Goal: Register for event/course

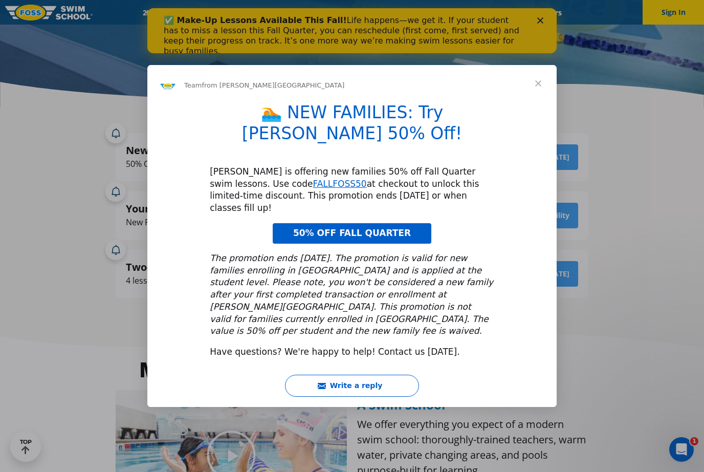
click at [536, 102] on span "Close" at bounding box center [538, 83] width 37 height 37
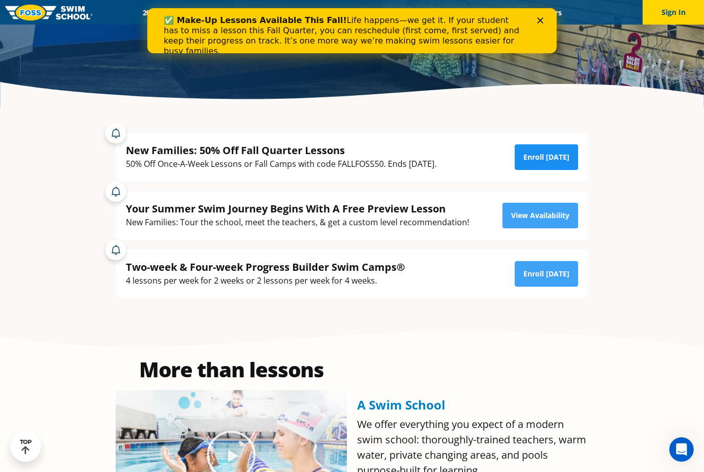
click at [558, 170] on link "Enroll [DATE]" at bounding box center [546, 157] width 63 height 26
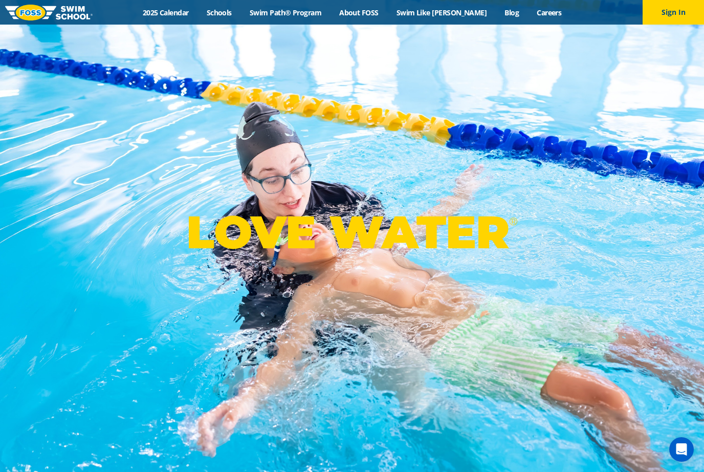
click at [235, 19] on div "Menu 2025 Calendar Schools Swim Path® Program About FOSS Swim Like Regan Blog C…" at bounding box center [352, 12] width 704 height 25
click at [237, 10] on link "Schools" at bounding box center [219, 13] width 43 height 10
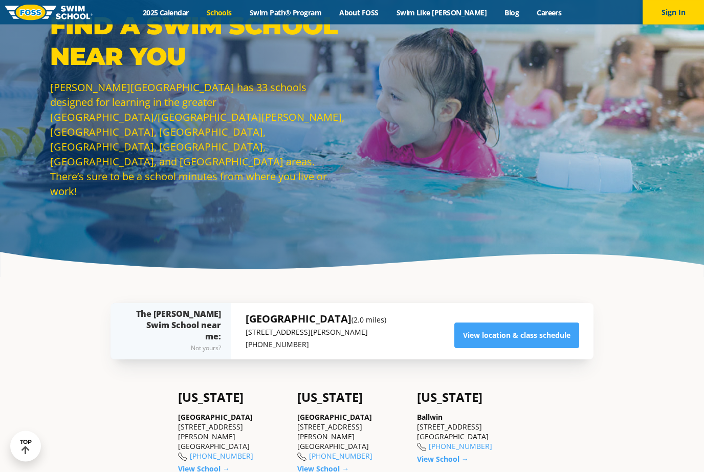
scroll to position [53, 0]
click at [569, 348] on link "View location & class schedule" at bounding box center [516, 335] width 125 height 26
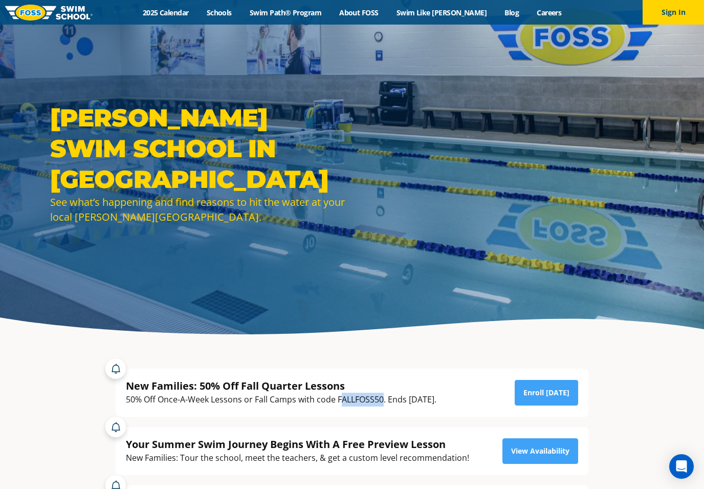
drag, startPoint x: 339, startPoint y: 411, endPoint x: 384, endPoint y: 411, distance: 45.0
click at [385, 406] on div "50% Off Once-A-Week Lessons or Fall Camps with code FALLFOSS50. Ends [DATE]." at bounding box center [281, 400] width 311 height 14
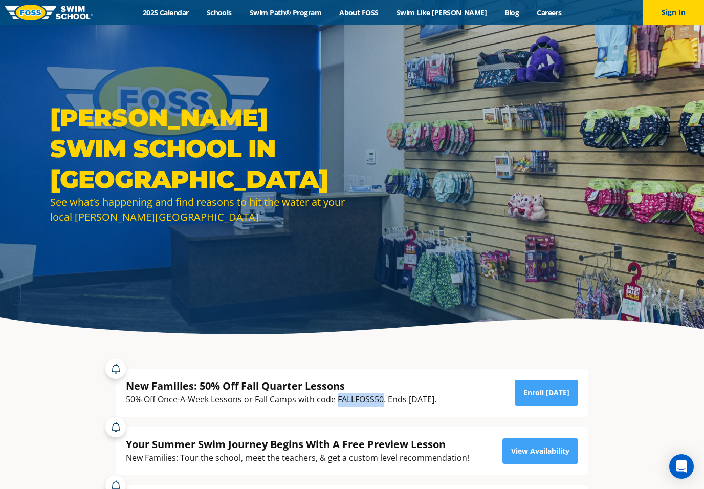
drag, startPoint x: 383, startPoint y: 407, endPoint x: 339, endPoint y: 414, distance: 44.5
click at [339, 406] on div "50% Off Once-A-Week Lessons or Fall Camps with code FALLFOSS50. Ends [DATE]." at bounding box center [281, 400] width 311 height 14
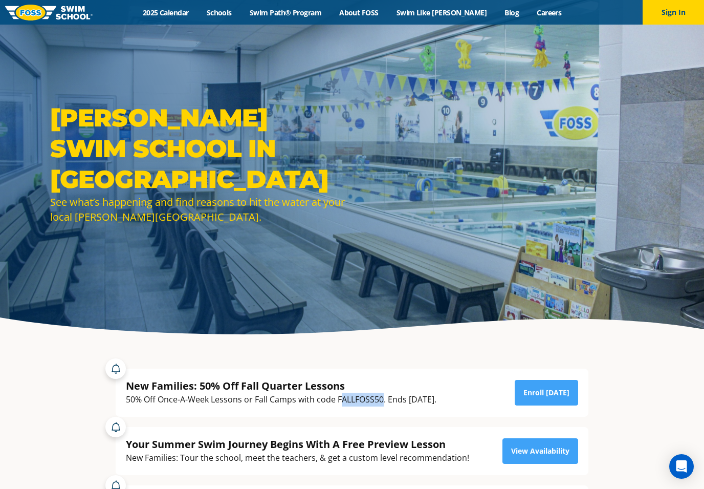
copy div "ALLFOSS50"
click at [338, 406] on div "50% Off Once-A-Week Lessons or Fall Camps with code FALLFOSS50. Ends [DATE]." at bounding box center [281, 400] width 311 height 14
drag, startPoint x: 338, startPoint y: 410, endPoint x: 352, endPoint y: 411, distance: 13.3
click at [352, 406] on div "50% Off Once-A-Week Lessons or Fall Camps with code FALLFOSS50. Ends [DATE]." at bounding box center [281, 400] width 311 height 14
copy div "FALLFOSS50"
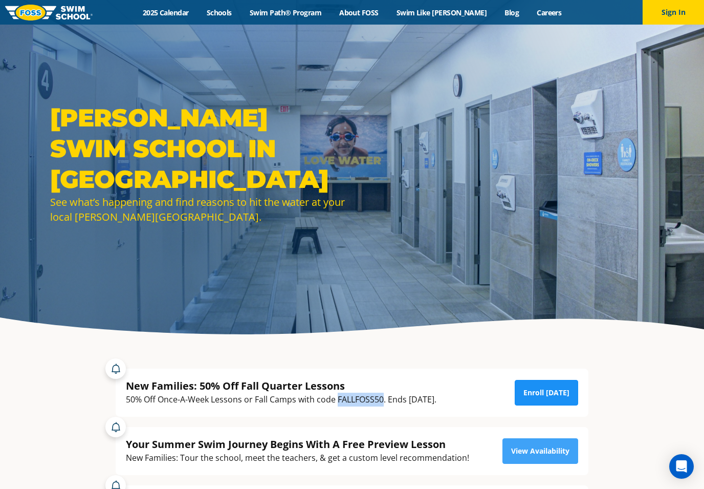
click at [537, 401] on link "Enroll [DATE]" at bounding box center [546, 393] width 63 height 26
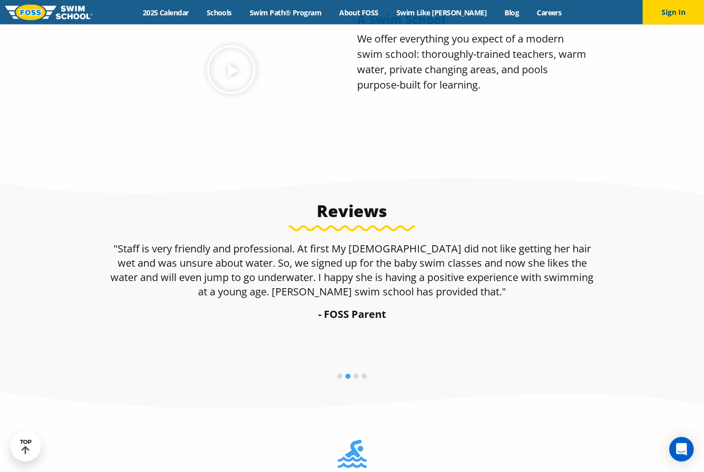
scroll to position [609, 0]
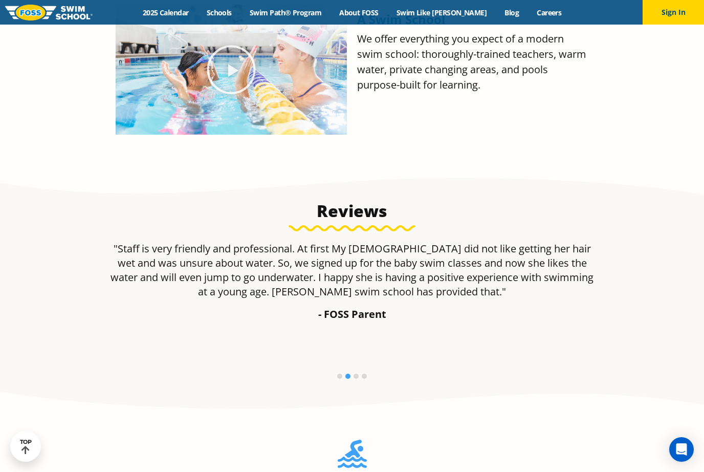
click at [576, 299] on p ""Staff is very friendly and professional. At first My [DEMOGRAPHIC_DATA] did no…" at bounding box center [352, 270] width 483 height 57
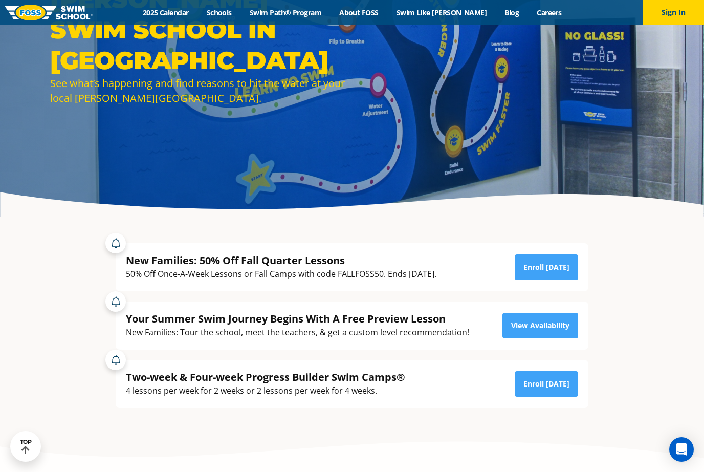
scroll to position [113, 0]
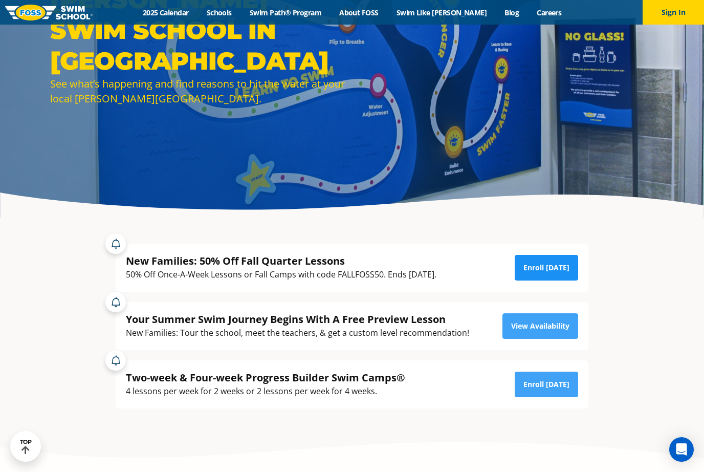
click at [575, 280] on link "Enroll [DATE]" at bounding box center [546, 268] width 63 height 26
